Goal: Task Accomplishment & Management: Complete application form

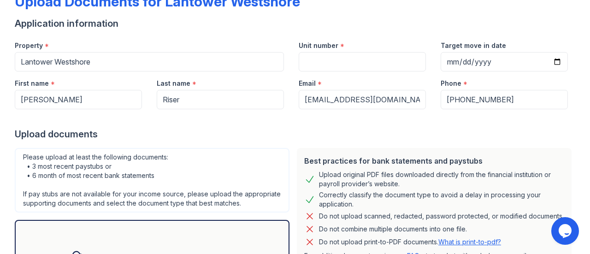
scroll to position [66, 0]
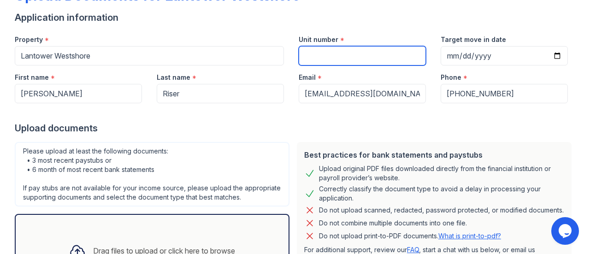
click at [324, 55] on input "Unit number" at bounding box center [362, 55] width 127 height 19
type input "353"
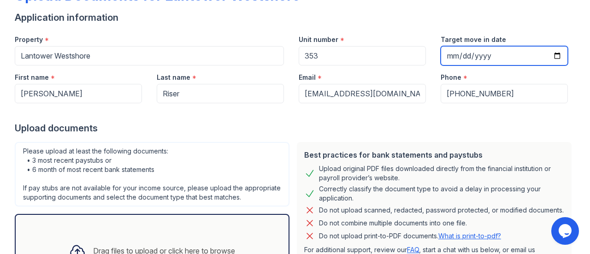
click at [545, 56] on input "Target move in date" at bounding box center [504, 55] width 127 height 19
click at [554, 56] on input "Target move in date" at bounding box center [504, 55] width 127 height 19
type input "[DATE]"
click at [241, 126] on div "Upload documents" at bounding box center [295, 128] width 560 height 13
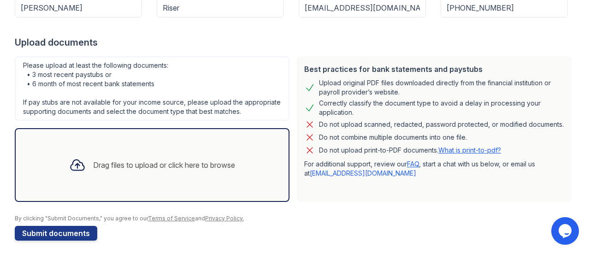
scroll to position [165, 0]
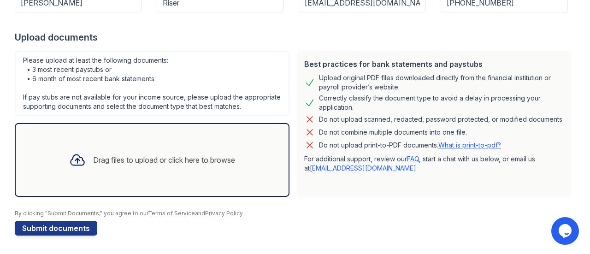
click at [111, 153] on div "Drag files to upload or click here to browse" at bounding box center [152, 159] width 181 height 31
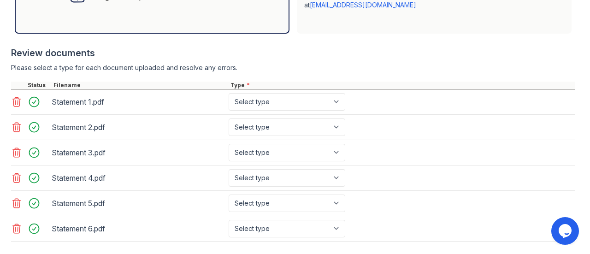
scroll to position [376, 0]
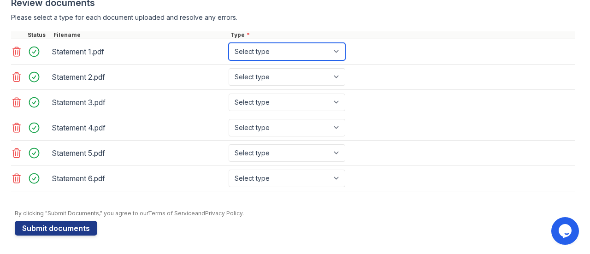
click at [271, 49] on select "Select type Paystub Bank Statement Offer Letter Tax Documents Benefit Award Let…" at bounding box center [287, 52] width 117 height 18
select select "bank_statement"
click at [229, 46] on select "Select type Paystub Bank Statement Offer Letter Tax Documents Benefit Award Let…" at bounding box center [287, 52] width 117 height 18
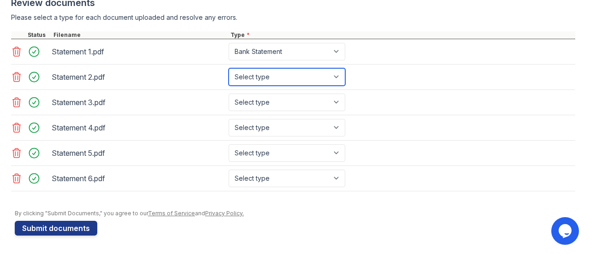
click at [267, 82] on select "Select type Paystub Bank Statement Offer Letter Tax Documents Benefit Award Let…" at bounding box center [287, 77] width 117 height 18
select select "bank_statement"
click at [229, 71] on select "Select type Paystub Bank Statement Offer Letter Tax Documents Benefit Award Let…" at bounding box center [287, 77] width 117 height 18
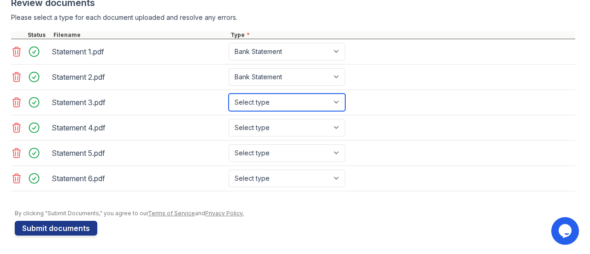
click at [260, 107] on select "Select type Paystub Bank Statement Offer Letter Tax Documents Benefit Award Let…" at bounding box center [287, 103] width 117 height 18
select select "bank_statement"
click at [229, 95] on select "Select type Paystub Bank Statement Offer Letter Tax Documents Benefit Award Let…" at bounding box center [287, 103] width 117 height 18
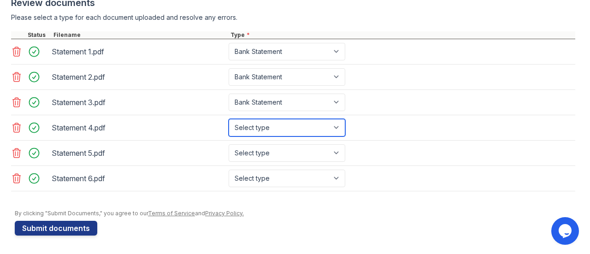
click at [254, 130] on select "Select type Paystub Bank Statement Offer Letter Tax Documents Benefit Award Let…" at bounding box center [287, 128] width 117 height 18
select select "bank_statement"
click at [229, 120] on select "Select type Paystub Bank Statement Offer Letter Tax Documents Benefit Award Let…" at bounding box center [287, 128] width 117 height 18
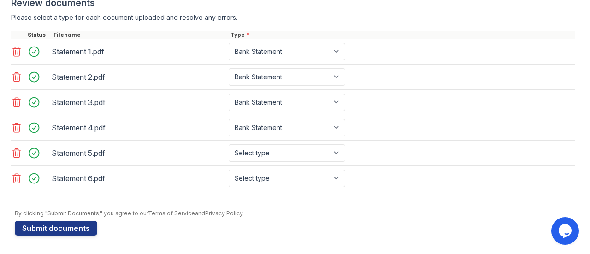
click at [254, 169] on div "Statement 6.pdf Select type Paystub Bank Statement Offer Letter Tax Documents B…" at bounding box center [293, 178] width 564 height 25
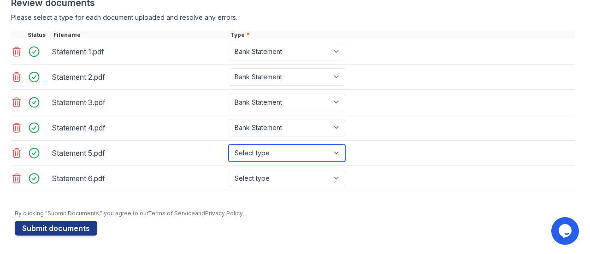
click at [253, 158] on select "Select type Paystub Bank Statement Offer Letter Tax Documents Benefit Award Let…" at bounding box center [287, 153] width 117 height 18
select select "bank_statement"
click at [229, 145] on select "Select type Paystub Bank Statement Offer Letter Tax Documents Benefit Award Let…" at bounding box center [287, 153] width 117 height 18
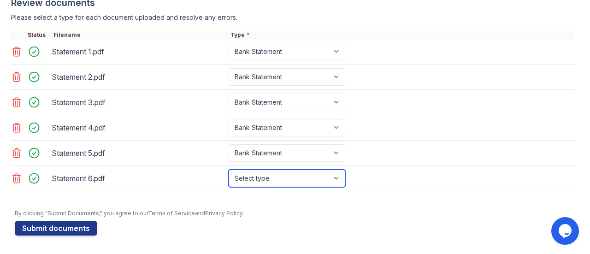
click at [251, 178] on select "Select type Paystub Bank Statement Offer Letter Tax Documents Benefit Award Let…" at bounding box center [287, 179] width 117 height 18
select select "bank_statement"
click at [229, 170] on select "Select type Paystub Bank Statement Offer Letter Tax Documents Benefit Award Let…" at bounding box center [287, 179] width 117 height 18
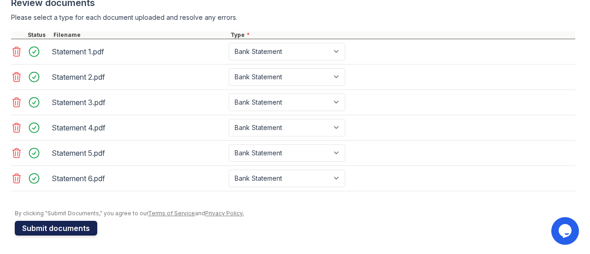
click at [69, 223] on button "Submit documents" at bounding box center [56, 228] width 82 height 15
